Goal: Use online tool/utility: Utilize a website feature to perform a specific function

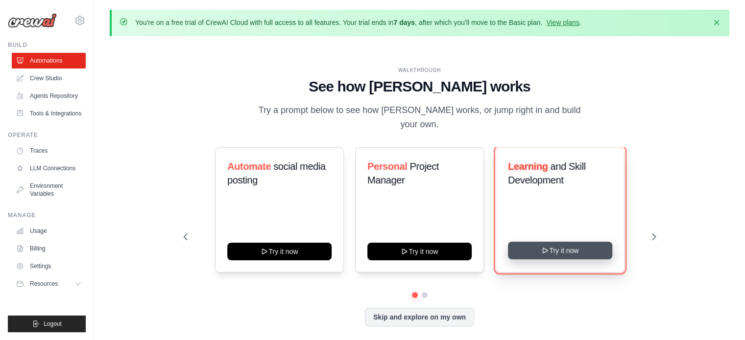
click at [551, 246] on button "Try it now" at bounding box center [560, 251] width 104 height 18
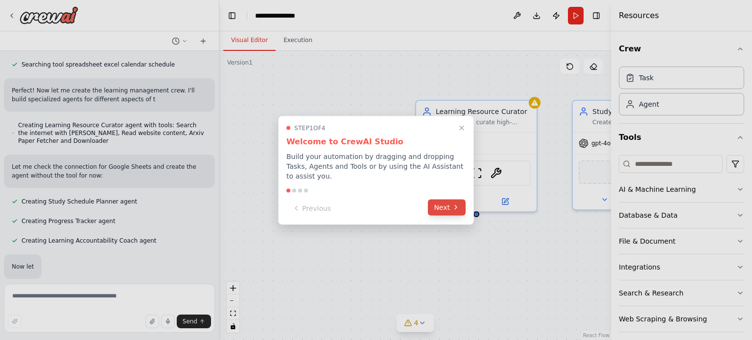
scroll to position [350, 0]
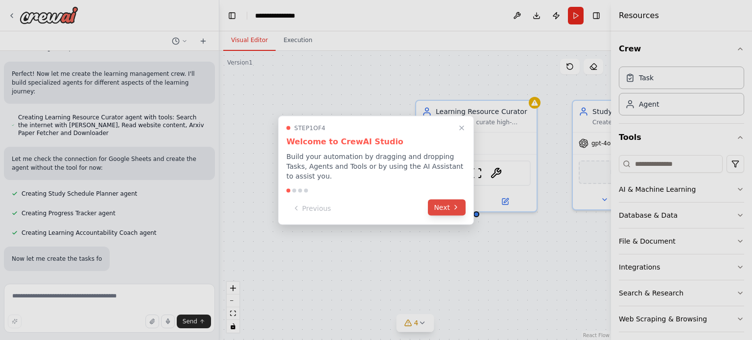
click at [443, 205] on button "Next" at bounding box center [447, 207] width 38 height 16
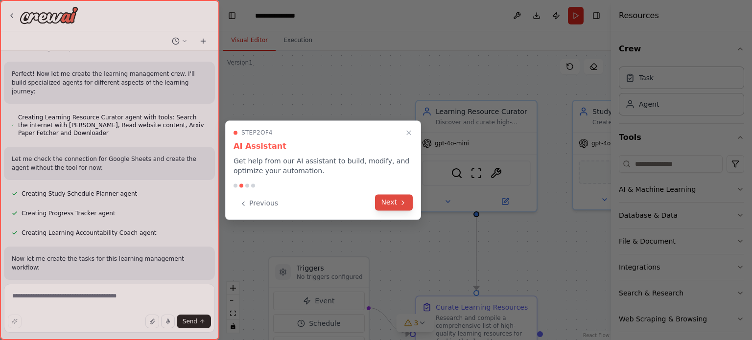
click at [398, 204] on button "Next" at bounding box center [394, 202] width 38 height 16
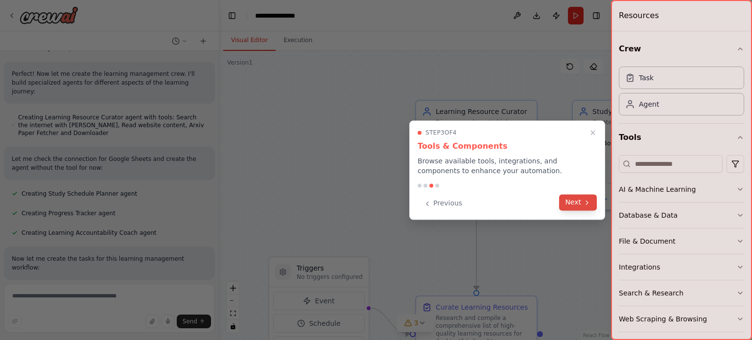
click at [582, 198] on button "Next" at bounding box center [578, 202] width 38 height 16
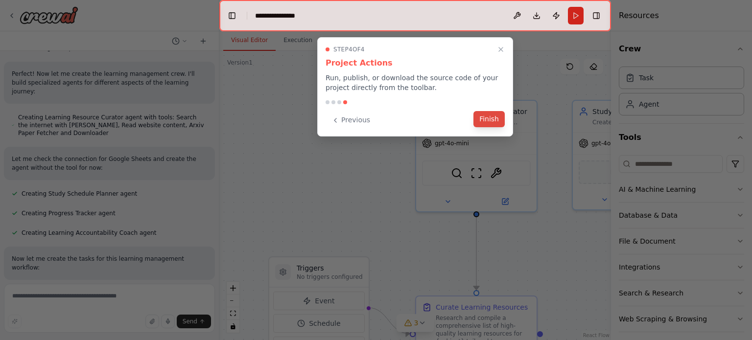
scroll to position [369, 0]
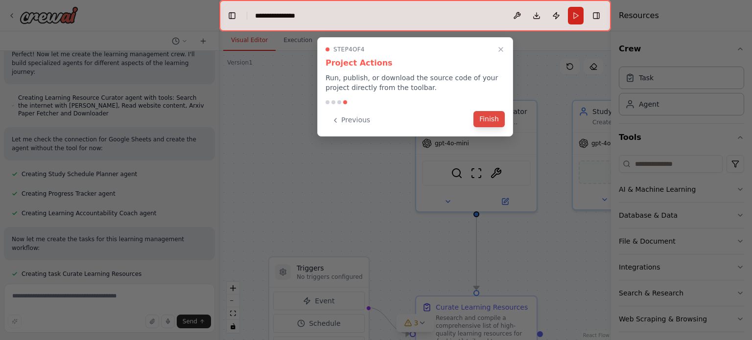
click at [496, 120] on button "Finish" at bounding box center [489, 119] width 31 height 16
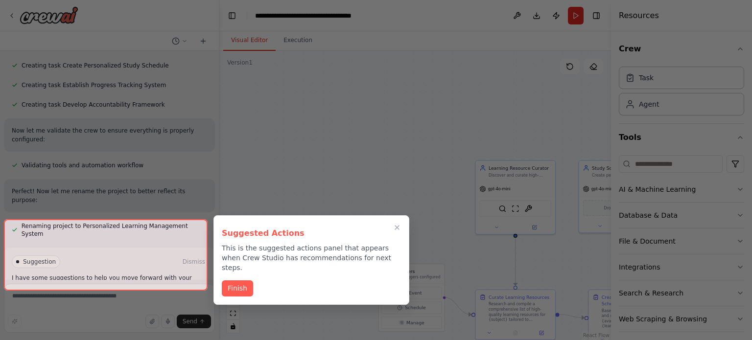
scroll to position [601, 0]
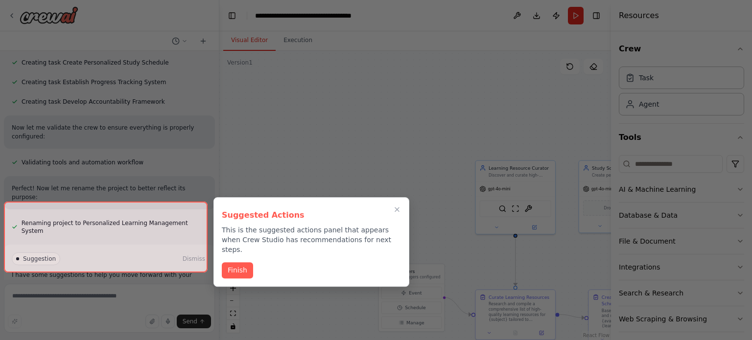
click at [127, 260] on div at bounding box center [106, 238] width 204 height 72
click at [243, 264] on button "Finish" at bounding box center [237, 270] width 31 height 16
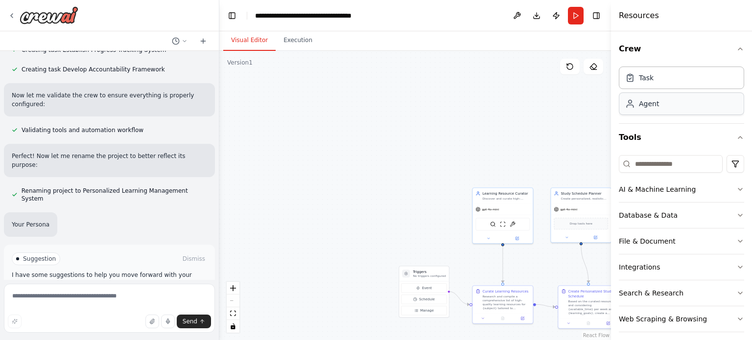
click at [654, 108] on div "Agent" at bounding box center [649, 104] width 20 height 10
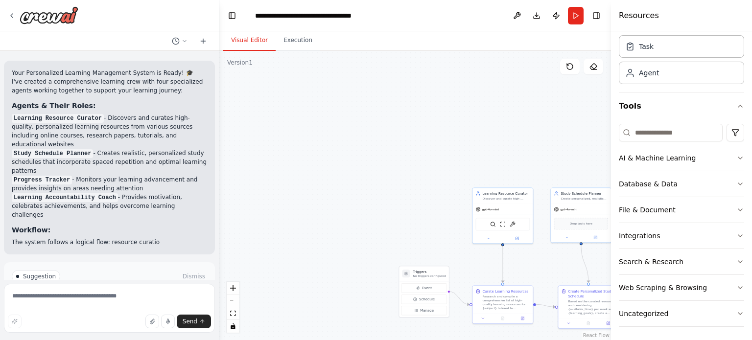
scroll to position [32, 0]
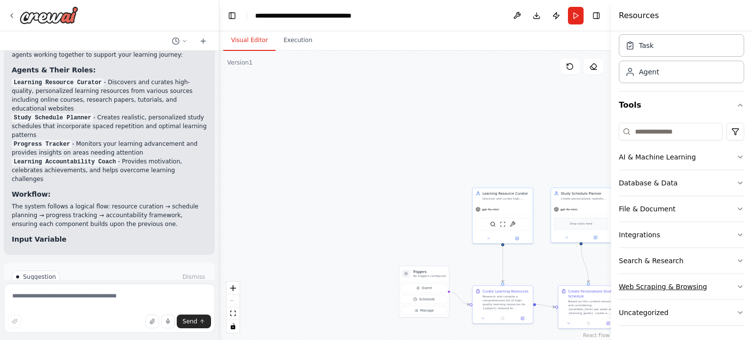
click at [672, 289] on div "Web Scraping & Browsing" at bounding box center [663, 287] width 88 height 10
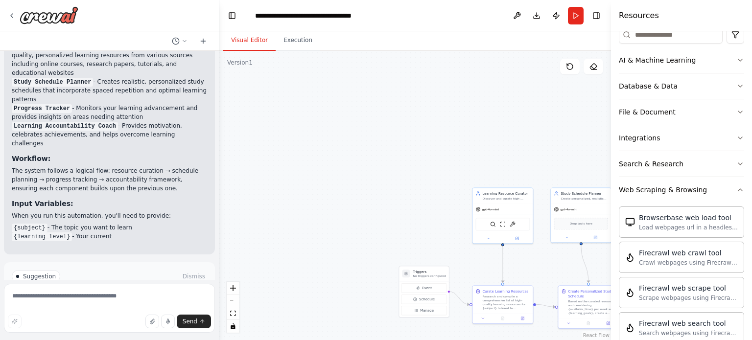
scroll to position [130, 0]
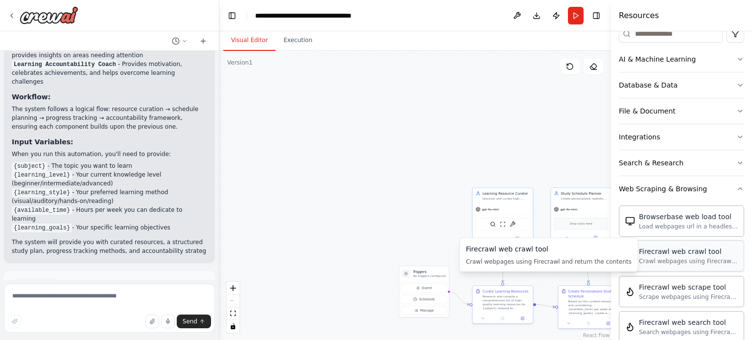
click at [686, 258] on div "Crawl webpages using Firecrawl and return the contents" at bounding box center [688, 262] width 99 height 8
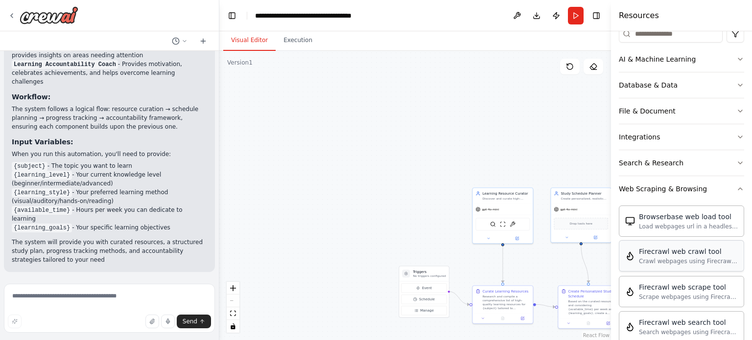
scroll to position [927, 0]
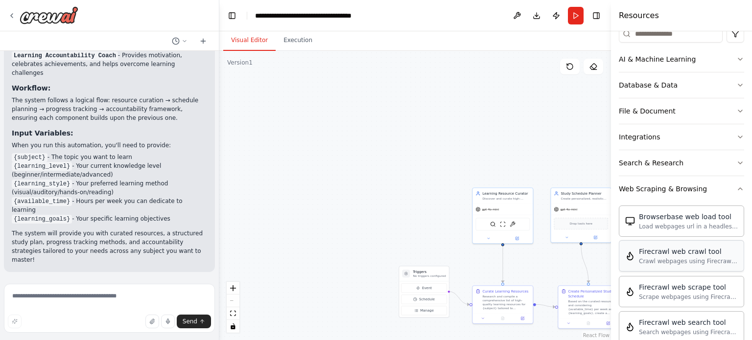
click at [686, 258] on div "Crawl webpages using Firecrawl and return the contents" at bounding box center [688, 262] width 99 height 8
click at [659, 249] on div "Firecrawl web crawl tool" at bounding box center [688, 252] width 99 height 10
click at [652, 253] on div "Firecrawl web crawl tool" at bounding box center [688, 252] width 99 height 10
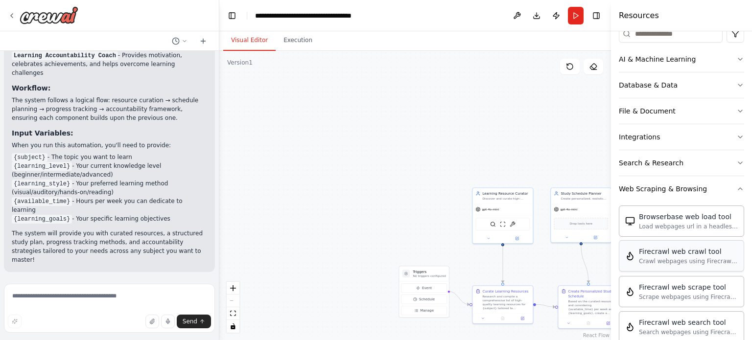
click at [652, 253] on div "Firecrawl web crawl tool" at bounding box center [688, 252] width 99 height 10
